Goal: Information Seeking & Learning: Learn about a topic

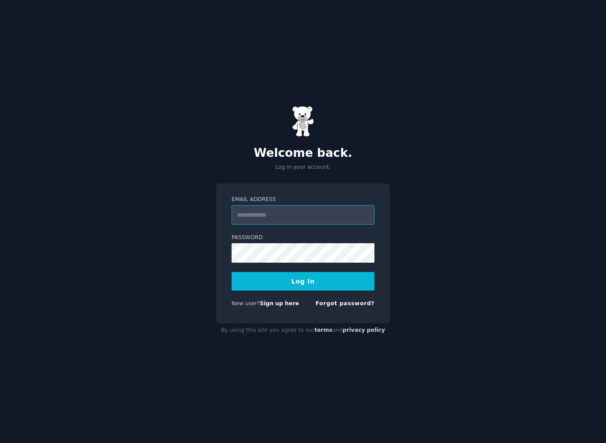
type input "**********"
click at [303, 281] on button "Log In" at bounding box center [302, 281] width 143 height 19
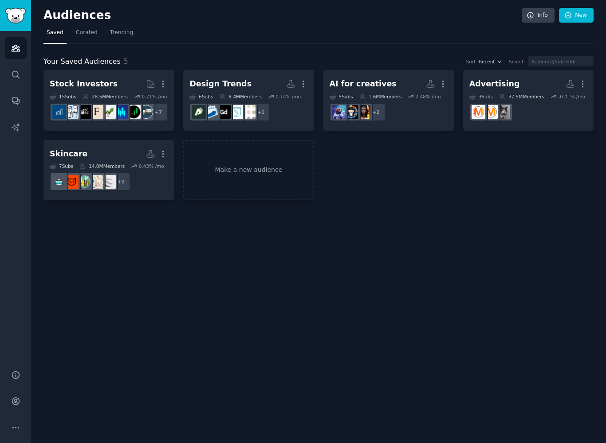
click at [393, 94] on div "1.6M Members" at bounding box center [380, 97] width 42 height 6
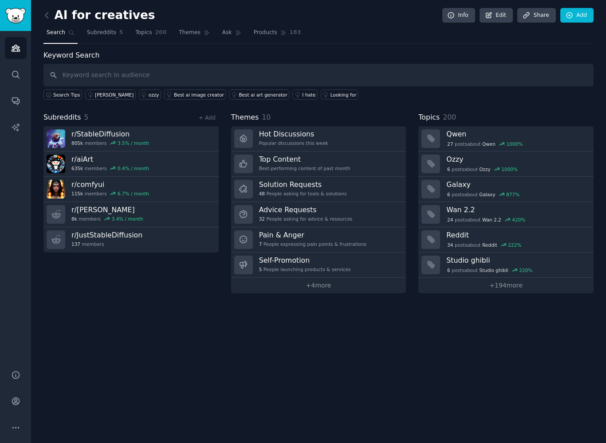
click at [82, 73] on input "text" at bounding box center [318, 75] width 550 height 23
type input "C"
click at [102, 177] on link "r/ comfyui 115k members 6.7 % / month" at bounding box center [130, 189] width 175 height 25
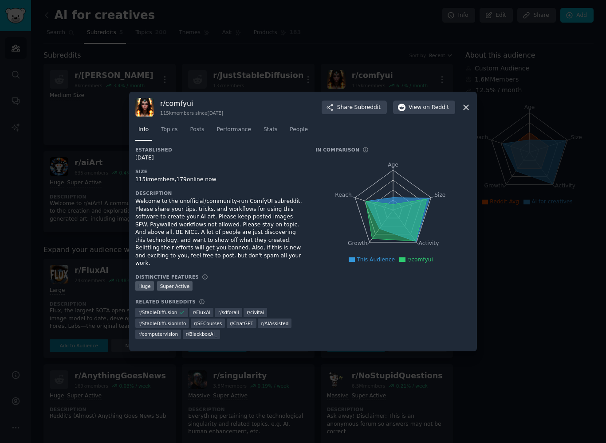
click at [430, 112] on span "on Reddit" at bounding box center [436, 108] width 26 height 8
click at [519, 153] on div at bounding box center [303, 221] width 606 height 443
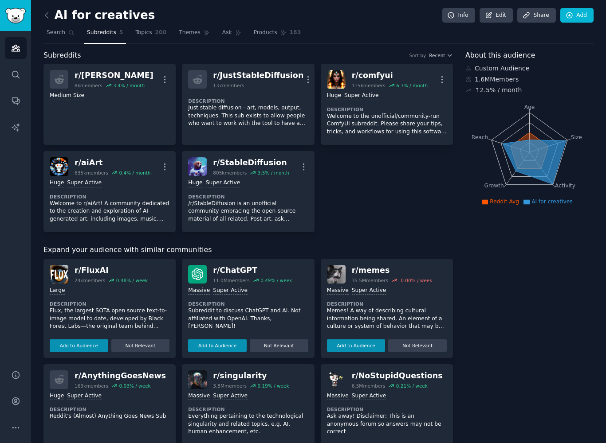
click at [71, 347] on button "Add to Audience" at bounding box center [79, 346] width 59 height 12
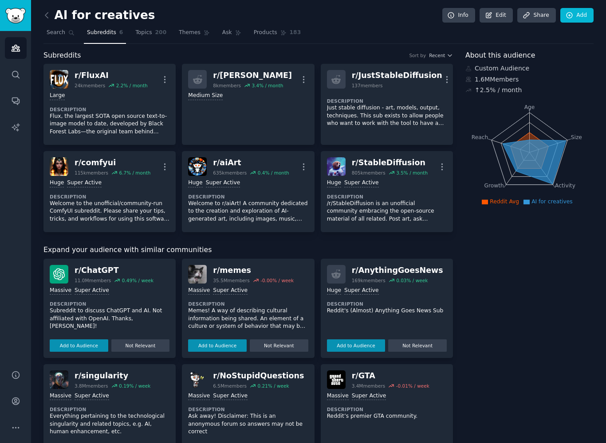
click at [143, 33] on span "Topics" at bounding box center [143, 33] width 16 height 8
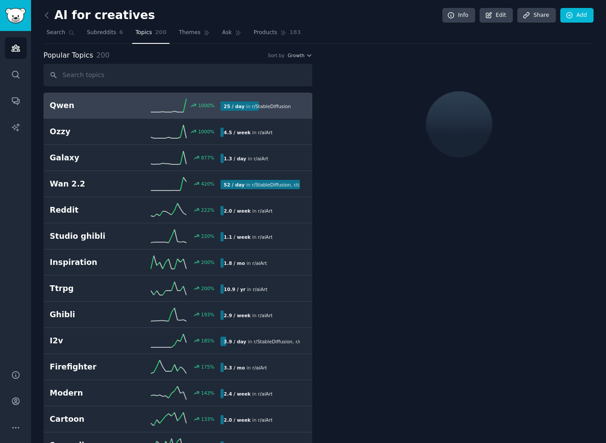
click at [271, 108] on span "r/ StableDiffusion" at bounding box center [271, 106] width 39 height 5
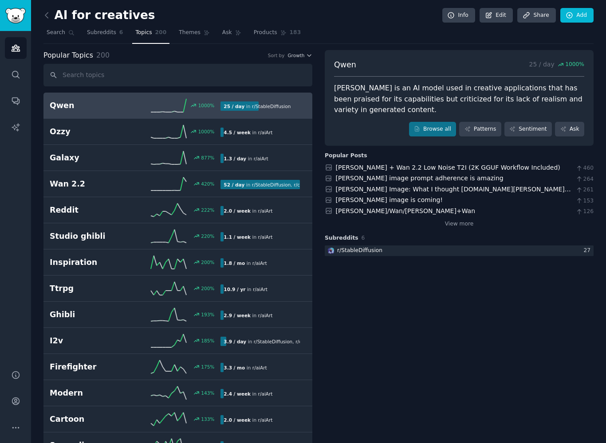
click at [431, 178] on link "[PERSON_NAME] image prompt adherence is amazing" at bounding box center [420, 178] width 168 height 7
